Goal: Navigation & Orientation: Find specific page/section

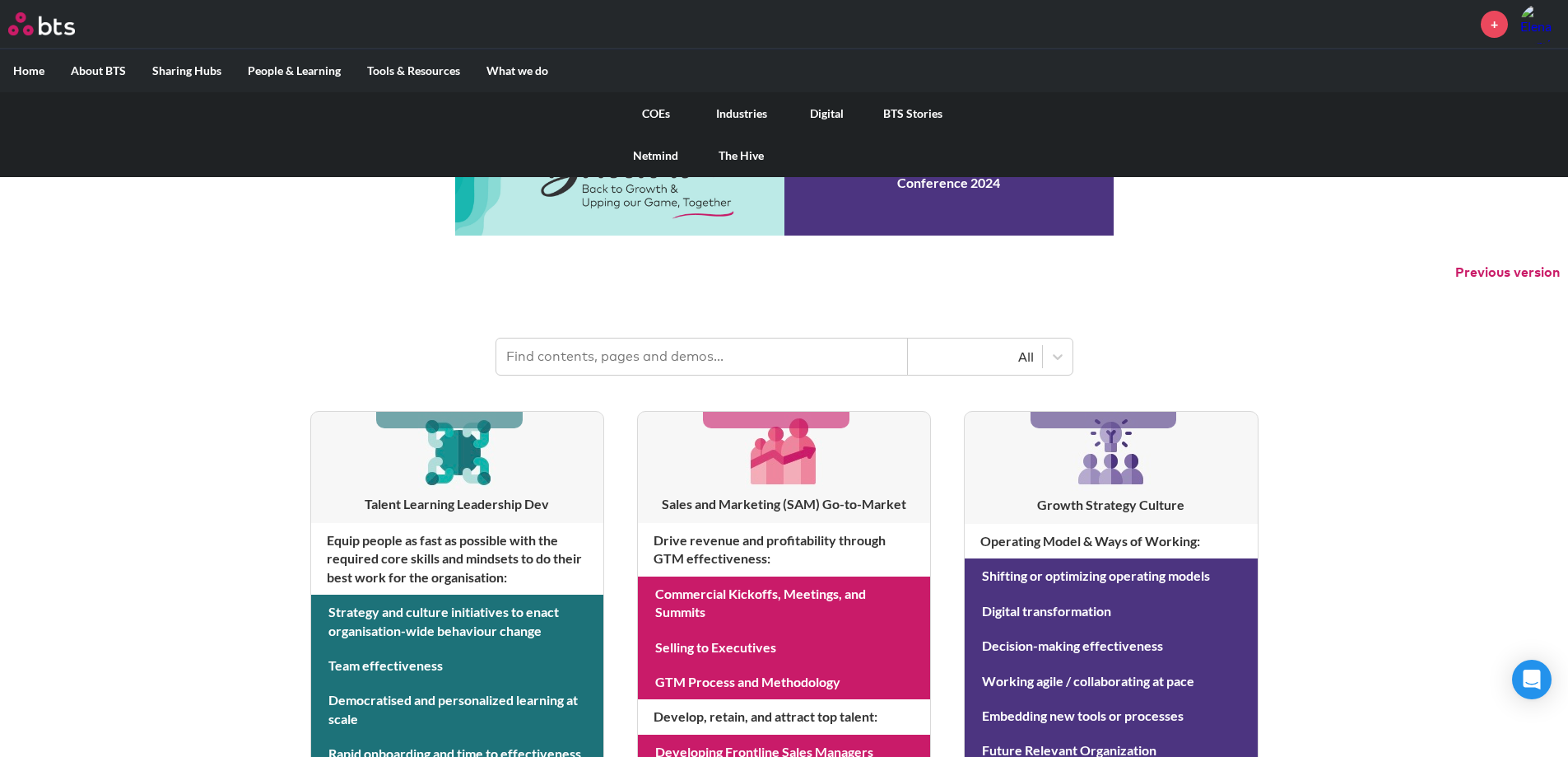
click at [643, 152] on link "Netmind" at bounding box center [656, 155] width 86 height 42
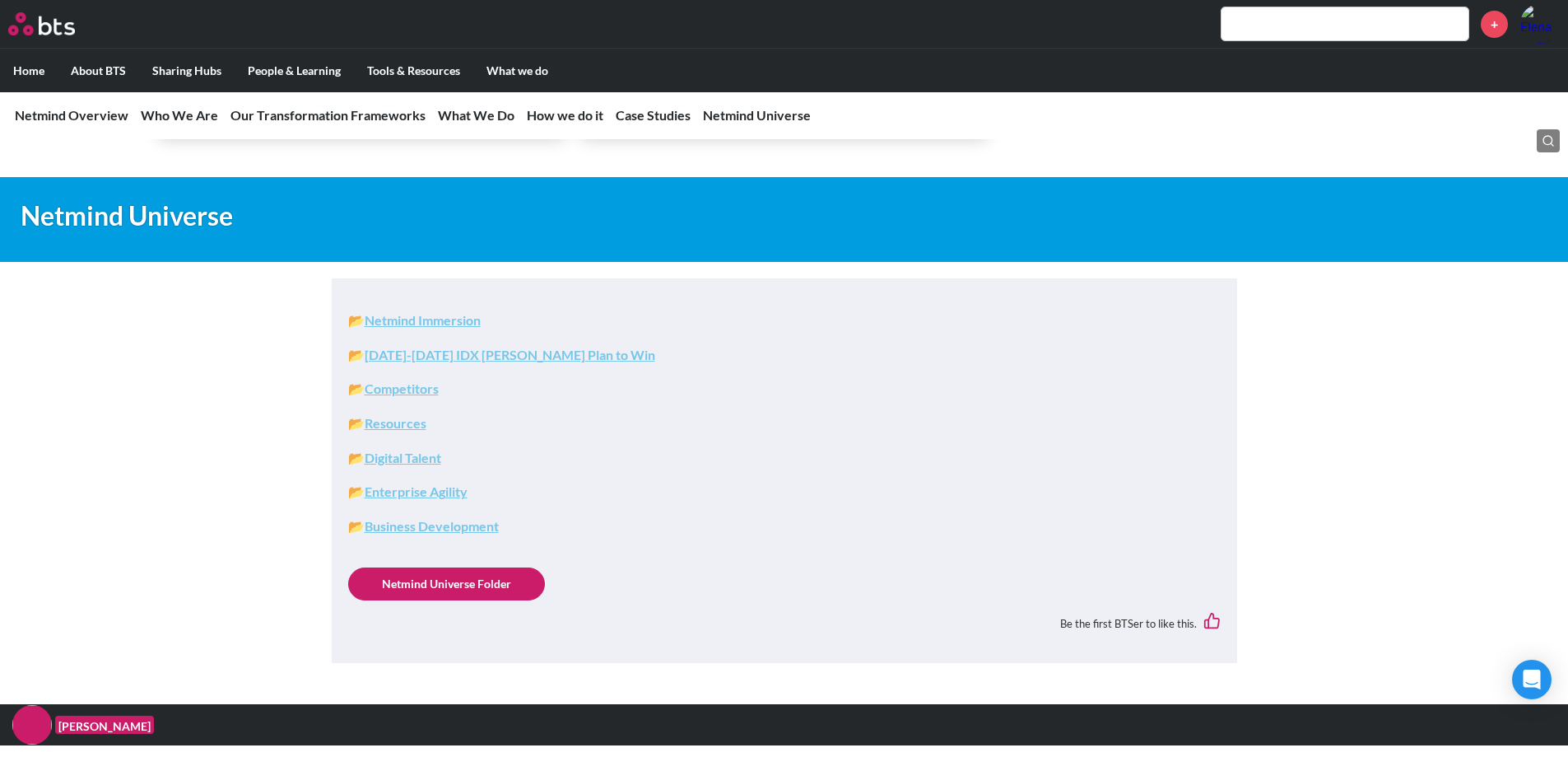
scroll to position [7458, 0]
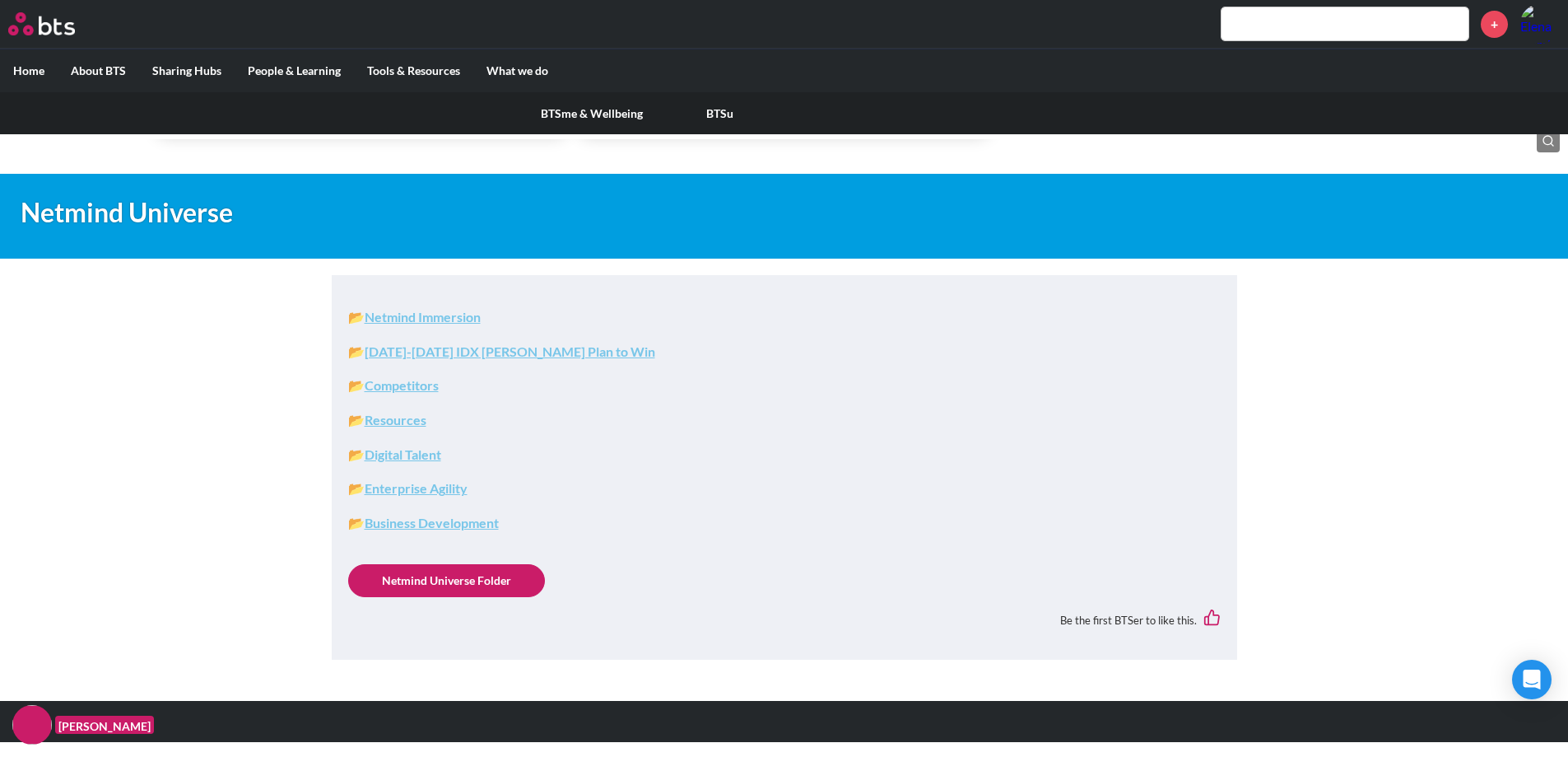
click at [560, 114] on link "BTSme & Wellbeing" at bounding box center [592, 113] width 128 height 42
